Goal: Task Accomplishment & Management: Use online tool/utility

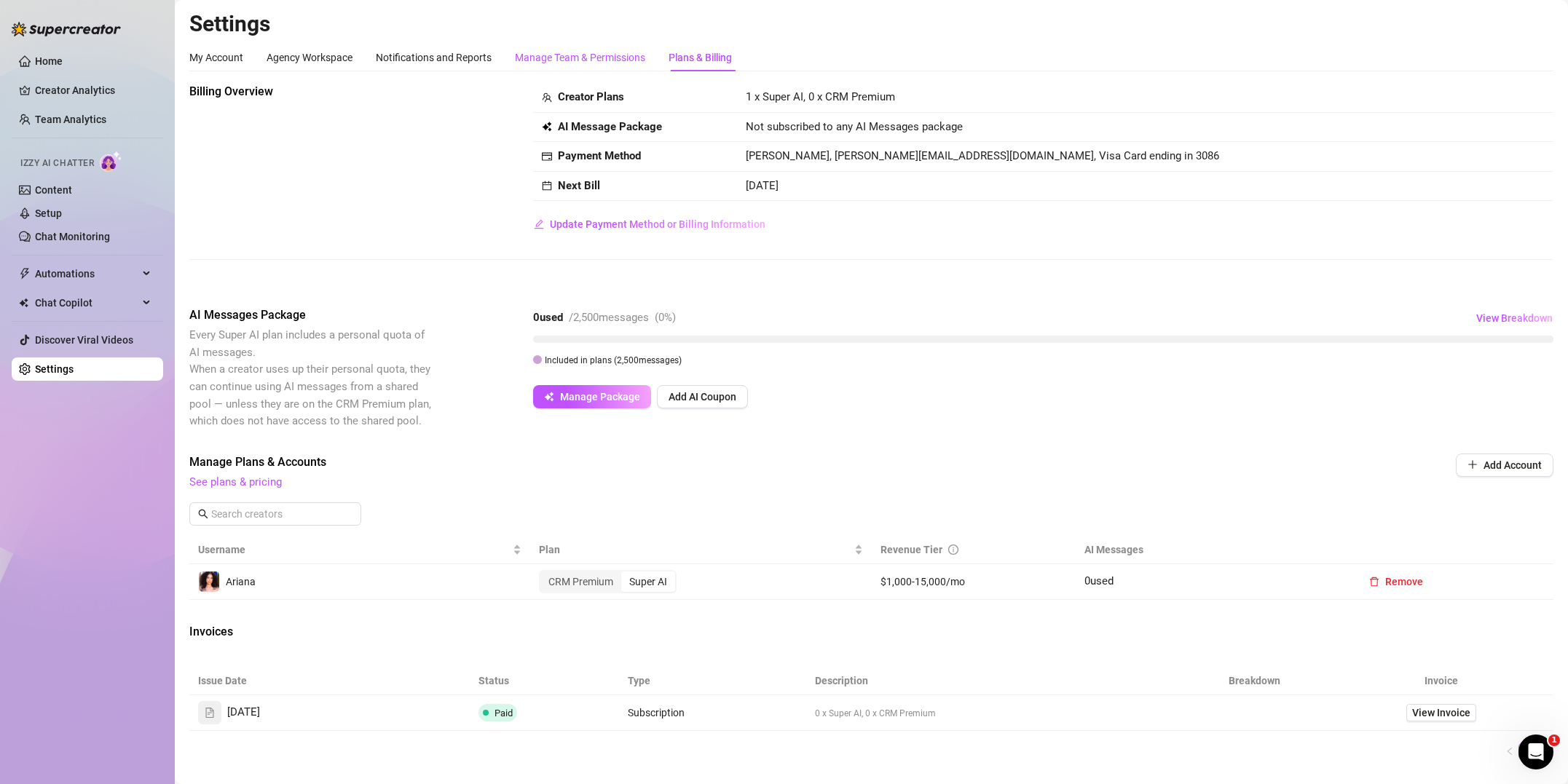
click at [570, 58] on div "Manage Team & Permissions" at bounding box center [580, 57] width 131 height 16
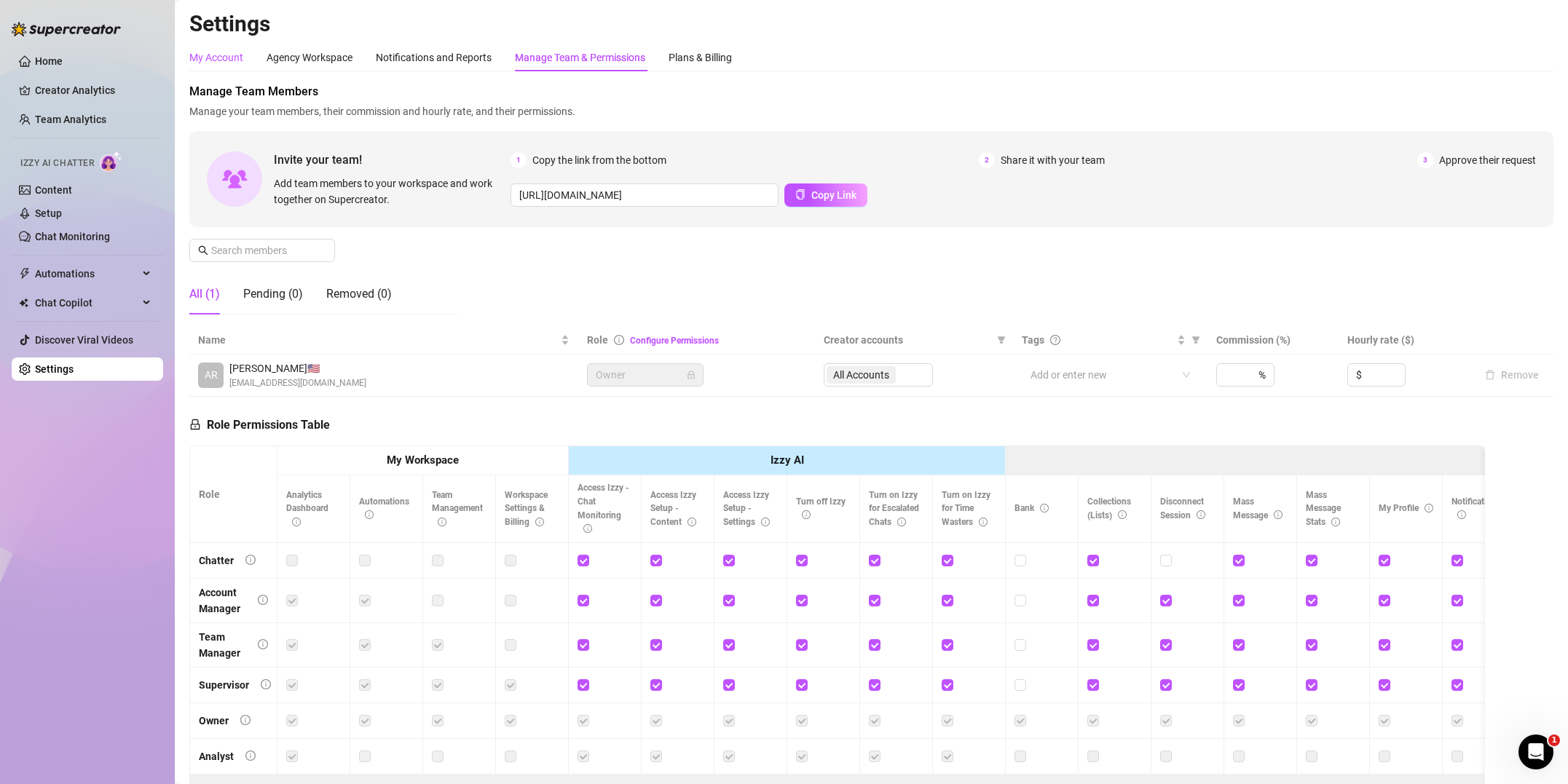
click at [205, 55] on div "My Account" at bounding box center [216, 57] width 54 height 16
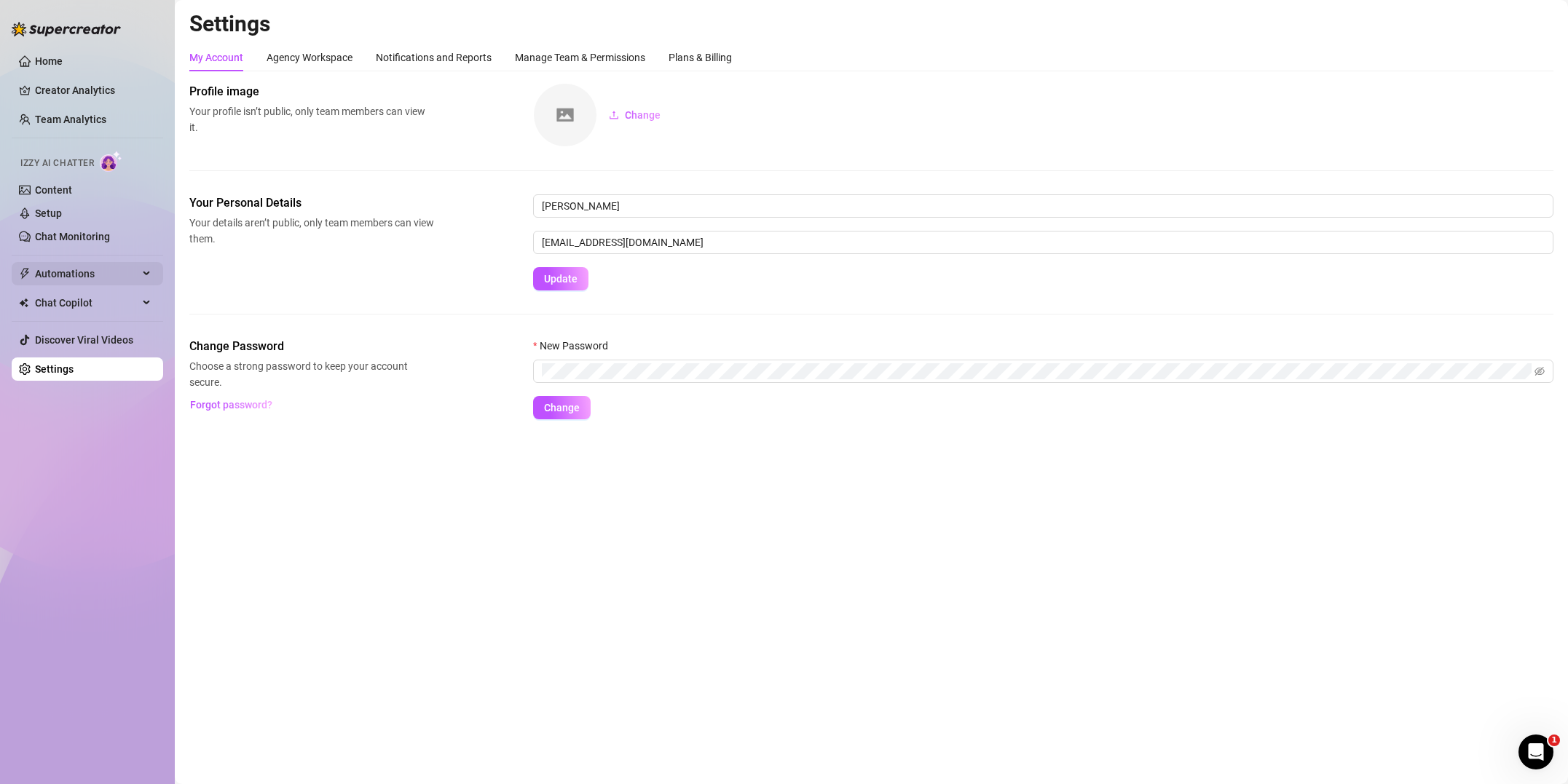
click at [109, 276] on span "Automations" at bounding box center [86, 273] width 103 height 23
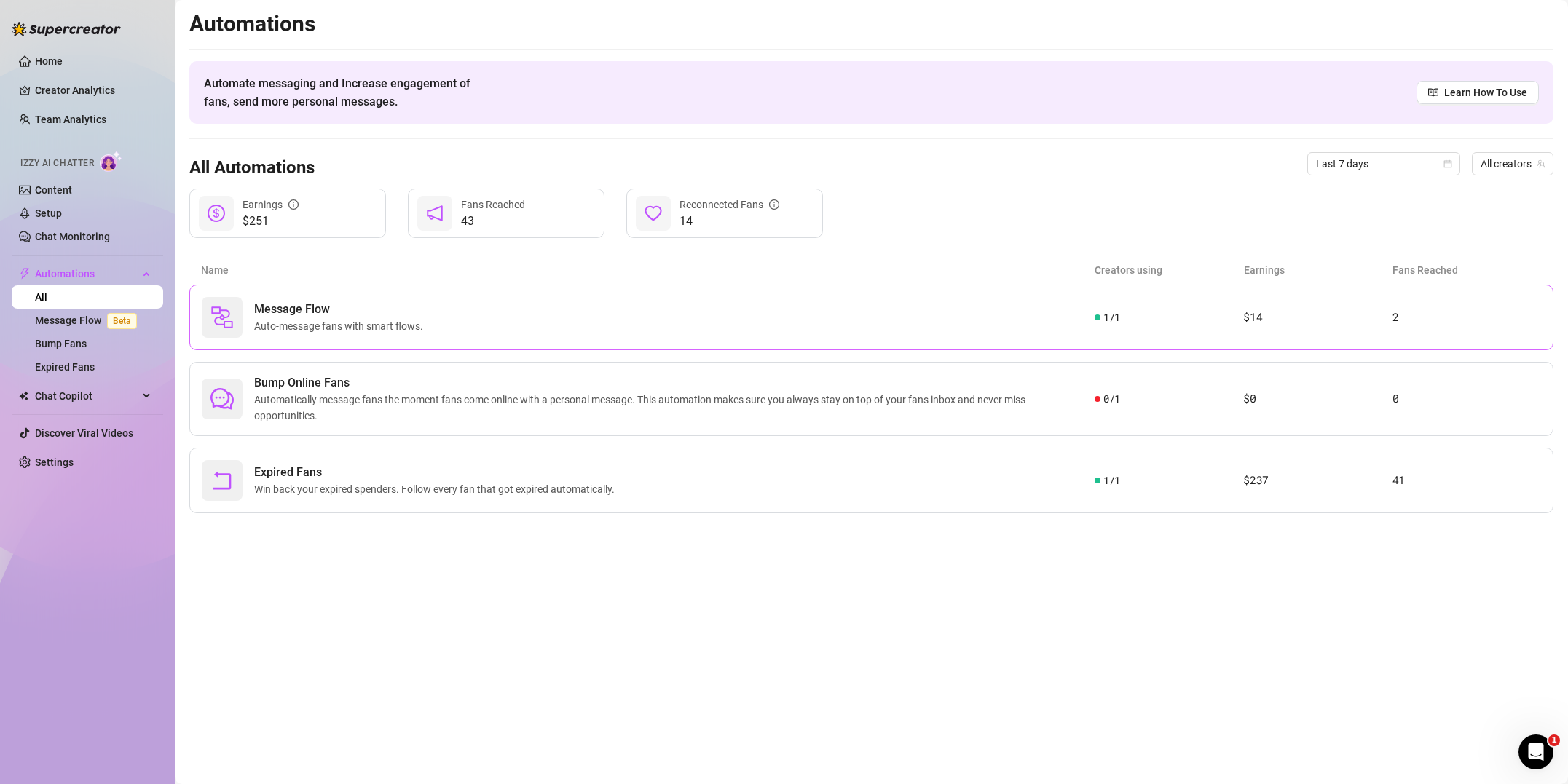
click at [695, 324] on div "Message Flow Auto-message fans with smart flows." at bounding box center [647, 317] width 893 height 40
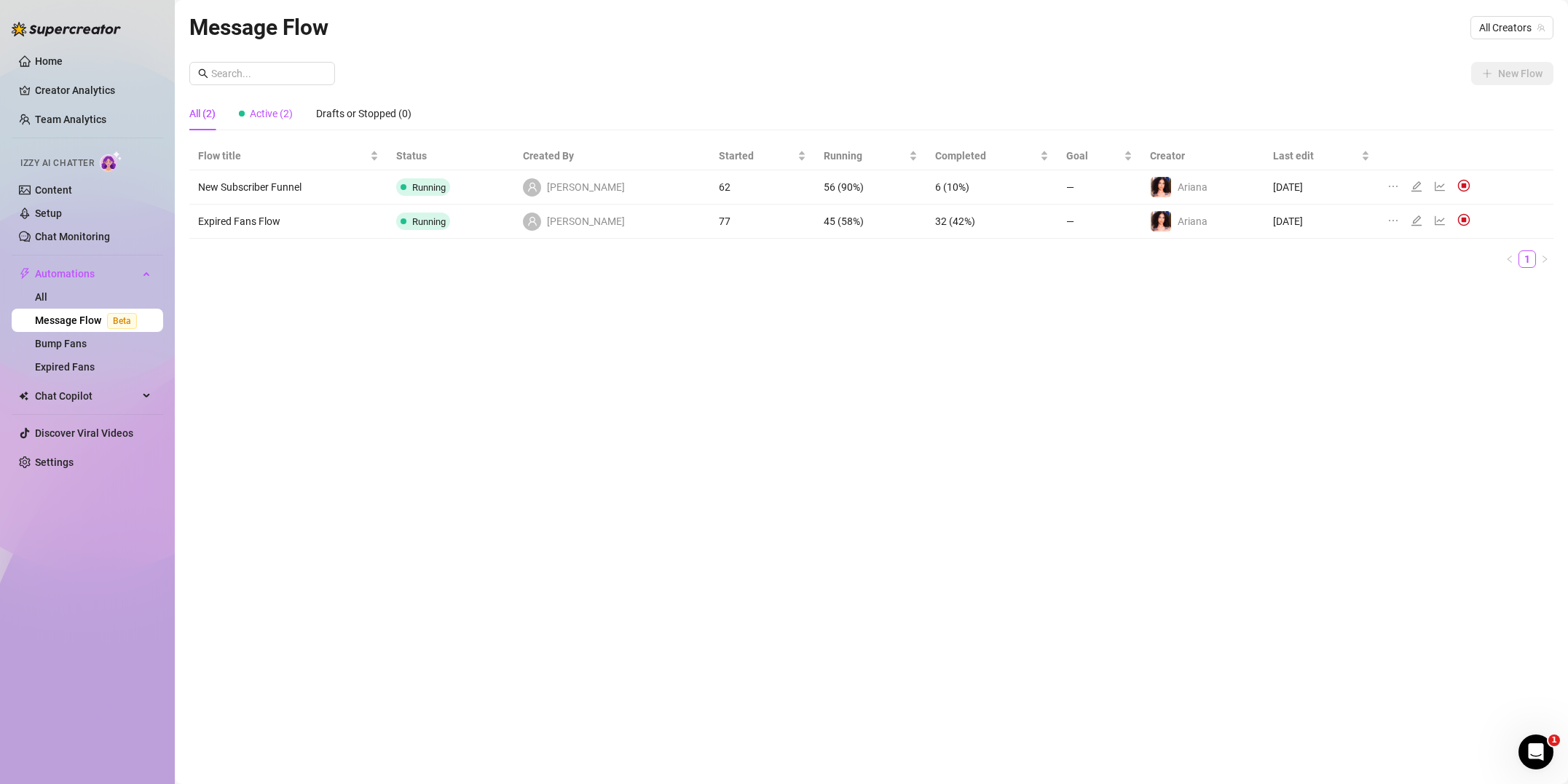
click at [268, 118] on span "Active (2)" at bounding box center [271, 113] width 43 height 12
click at [204, 119] on div "All (2)" at bounding box center [202, 113] width 27 height 16
click at [47, 295] on link "All" at bounding box center [40, 297] width 12 height 12
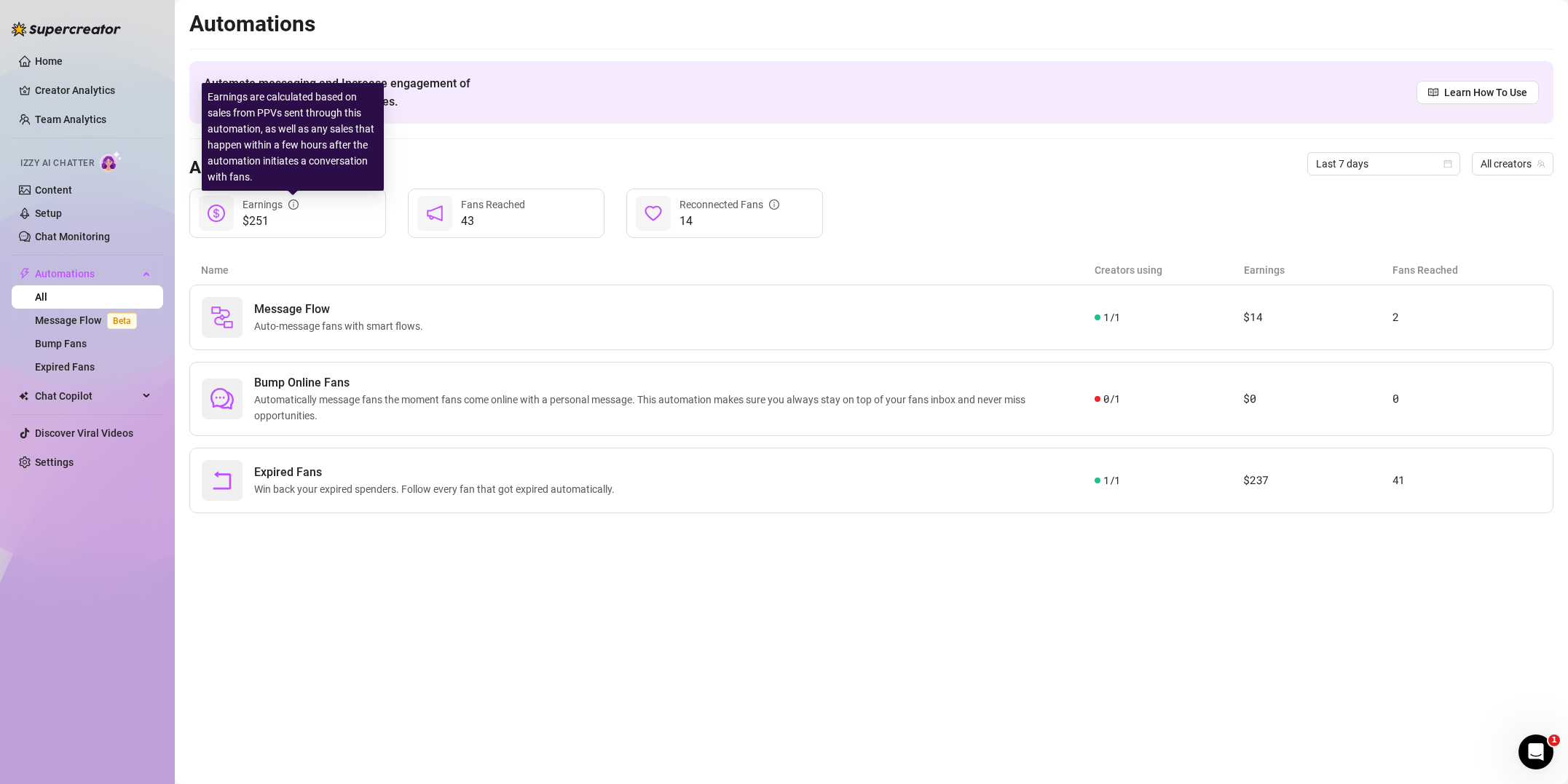
click at [293, 205] on icon "info-circle" at bounding box center [293, 204] width 10 height 10
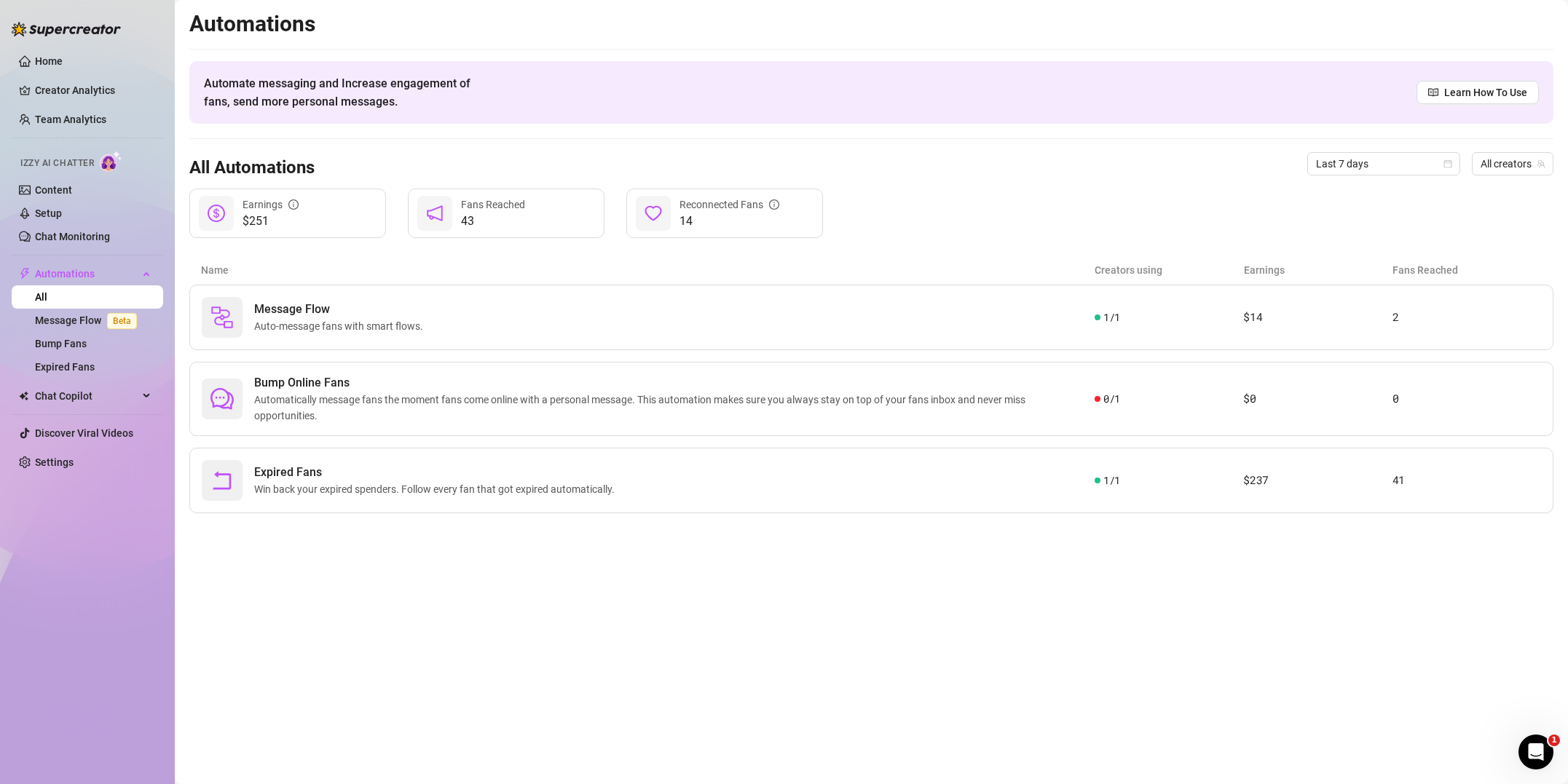
click at [312, 240] on div "Automations Automate messaging and Increase engagement of fans, send more perso…" at bounding box center [871, 261] width 1364 height 503
click at [71, 364] on link "Expired Fans" at bounding box center [64, 367] width 60 height 12
